Goal: Transaction & Acquisition: Download file/media

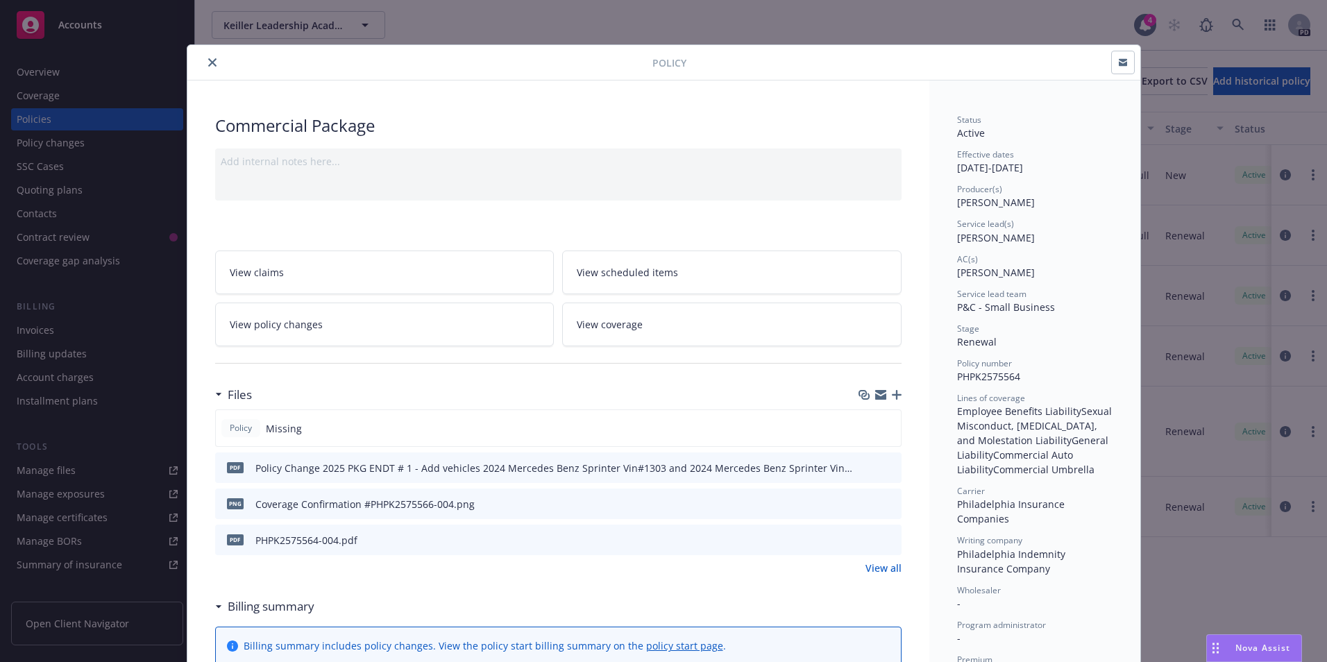
click at [208, 65] on icon "close" at bounding box center [212, 62] width 8 height 8
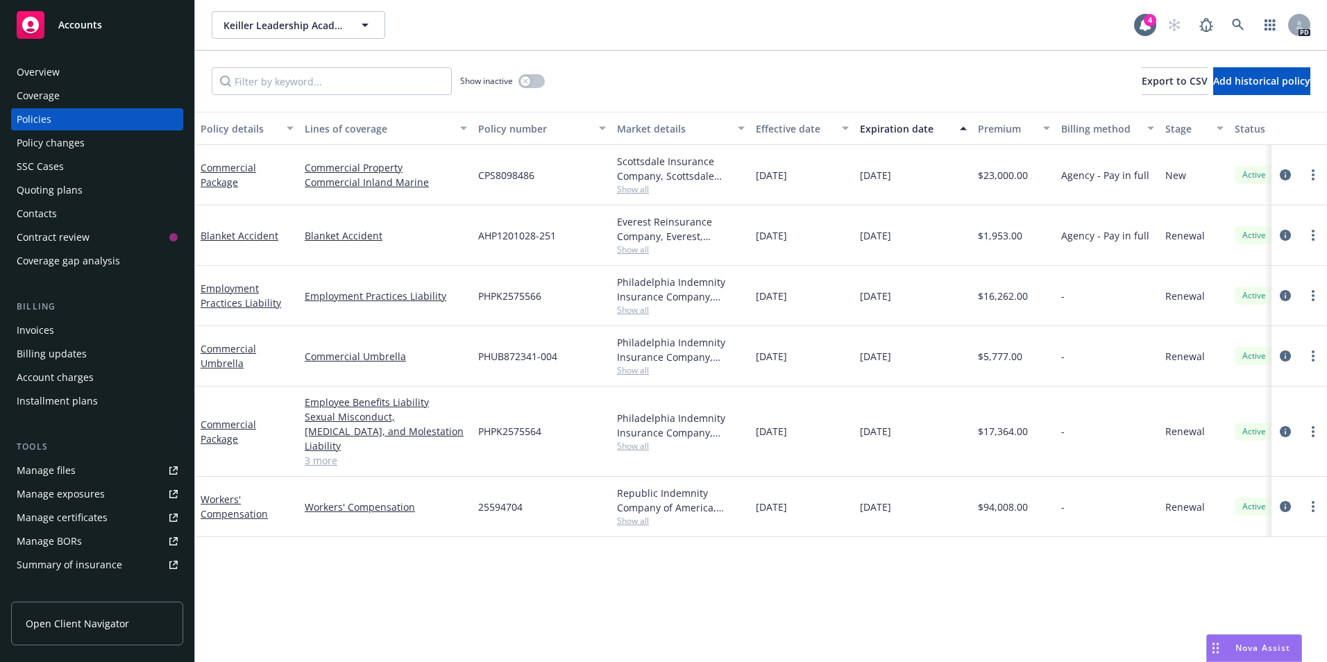
click at [87, 21] on span "Accounts" at bounding box center [80, 24] width 44 height 11
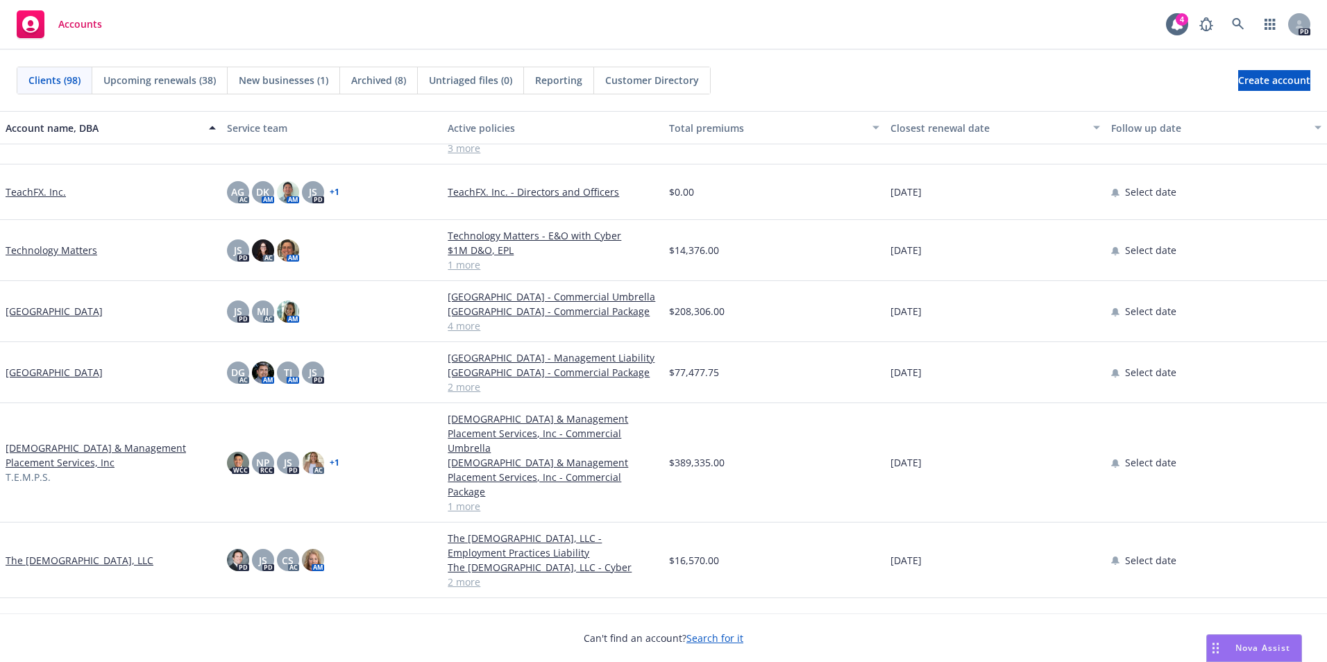
scroll to position [4929, 0]
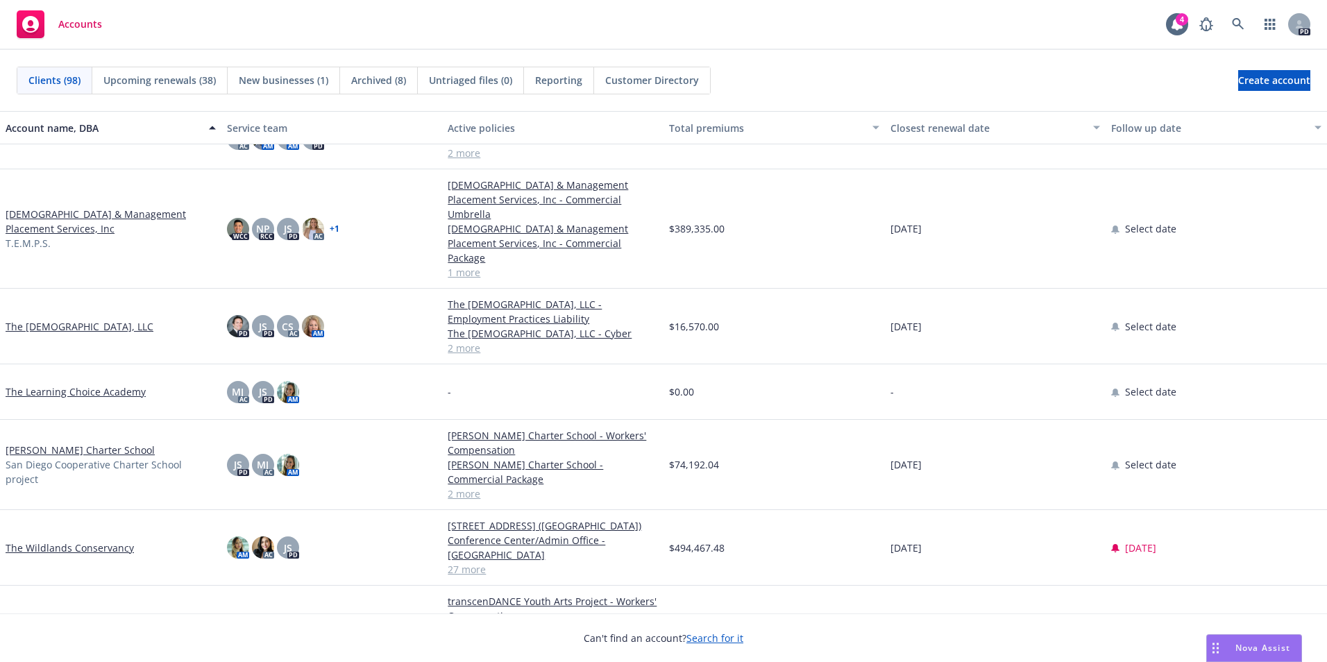
click at [94, 457] on link "[PERSON_NAME] Charter School" at bounding box center [80, 450] width 149 height 15
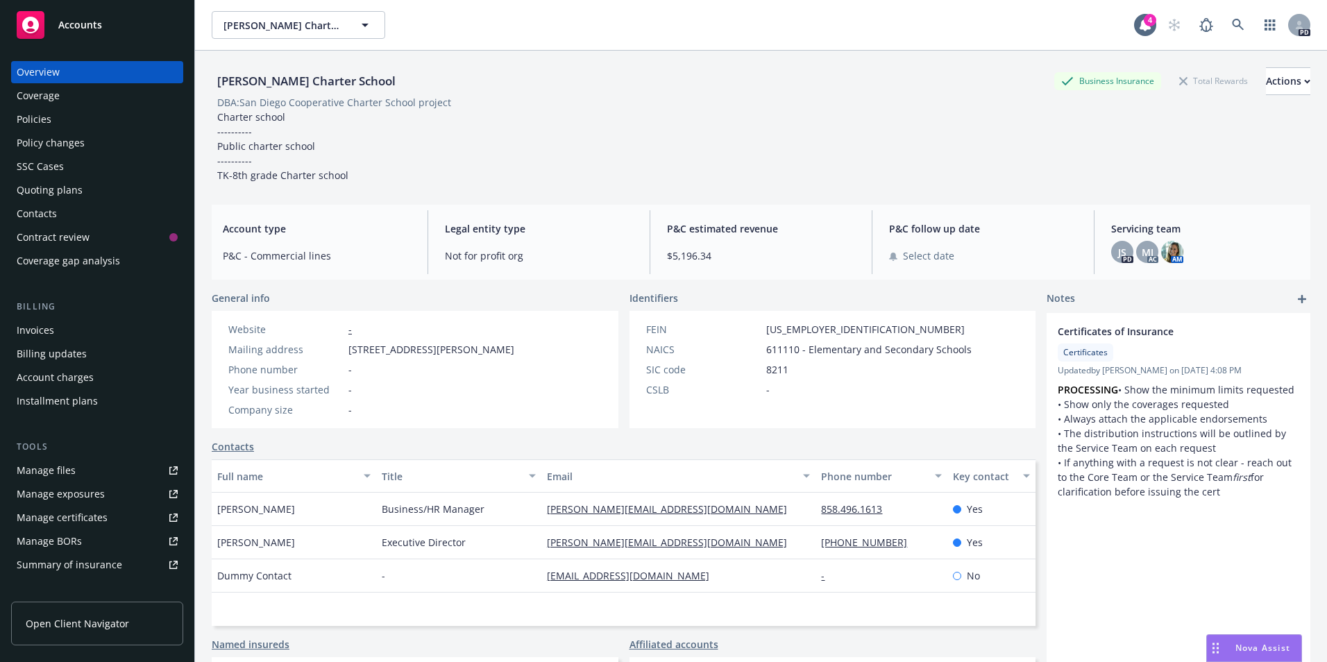
click at [72, 122] on div "Policies" at bounding box center [97, 119] width 161 height 22
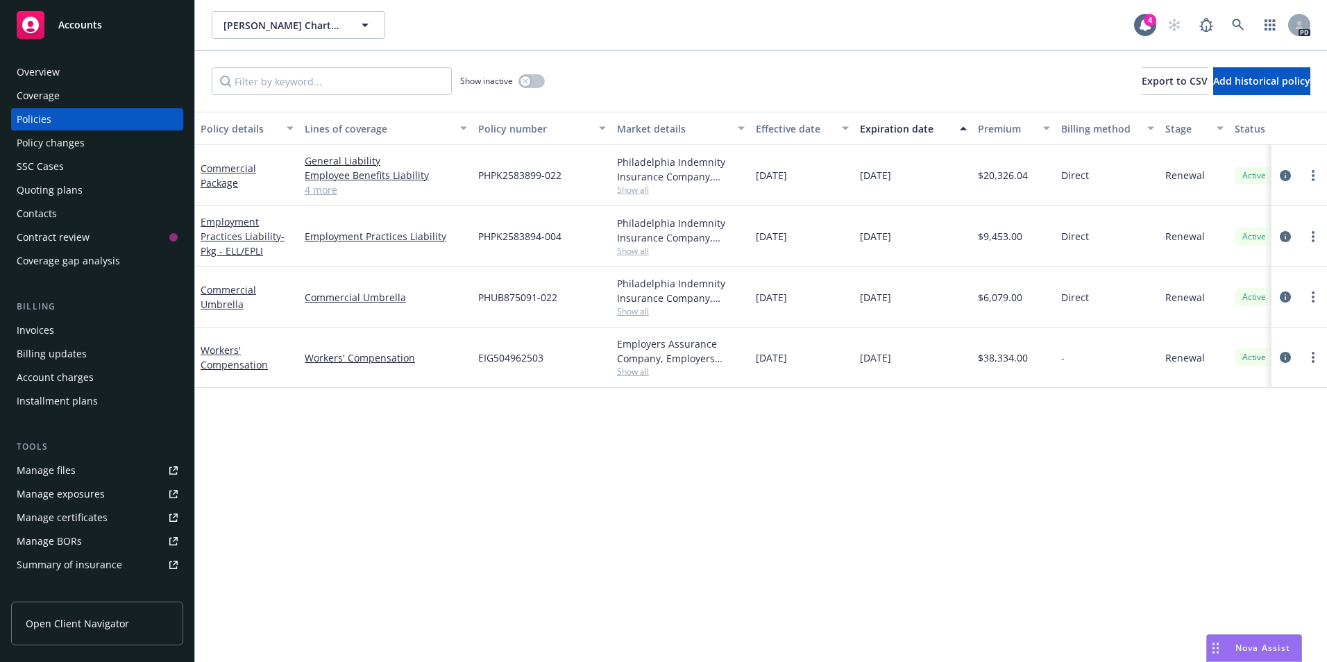
click at [334, 195] on link "4 more" at bounding box center [386, 190] width 162 height 15
click at [231, 230] on link "Employment Practices Liability - Pkg - ELL/EPLI" at bounding box center [243, 236] width 84 height 42
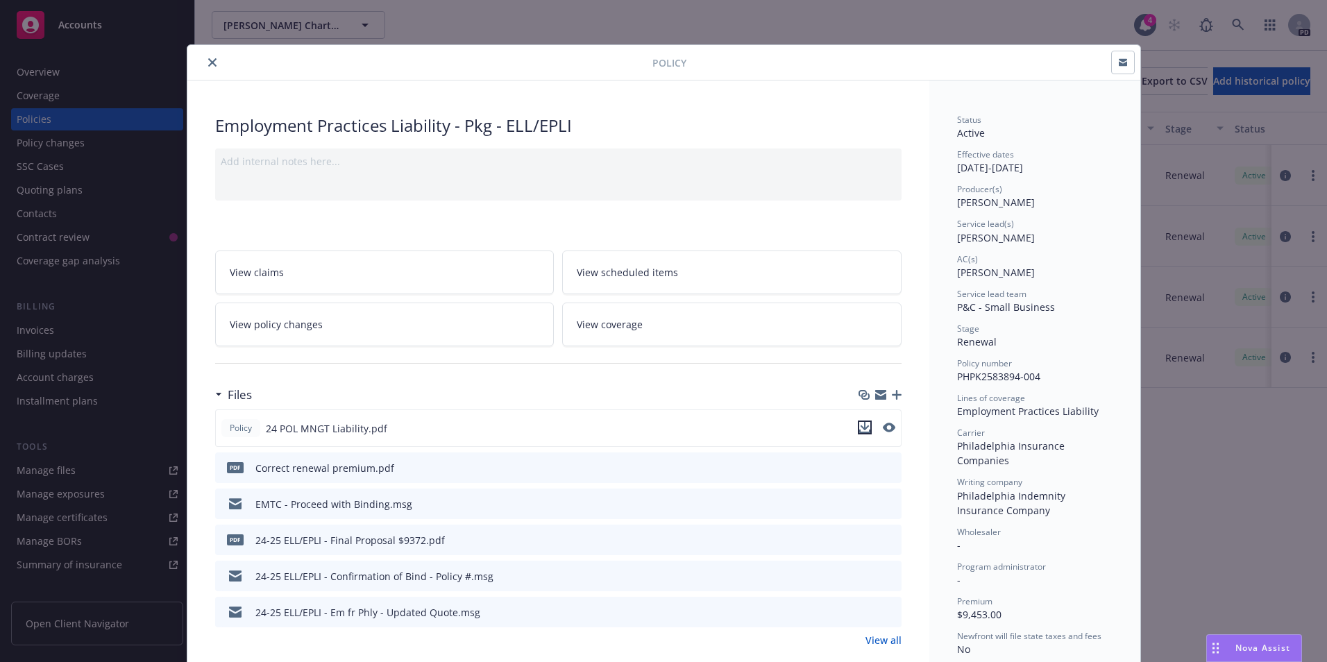
click at [860, 432] on icon "download file" at bounding box center [864, 431] width 11 height 3
